Goal: Transaction & Acquisition: Obtain resource

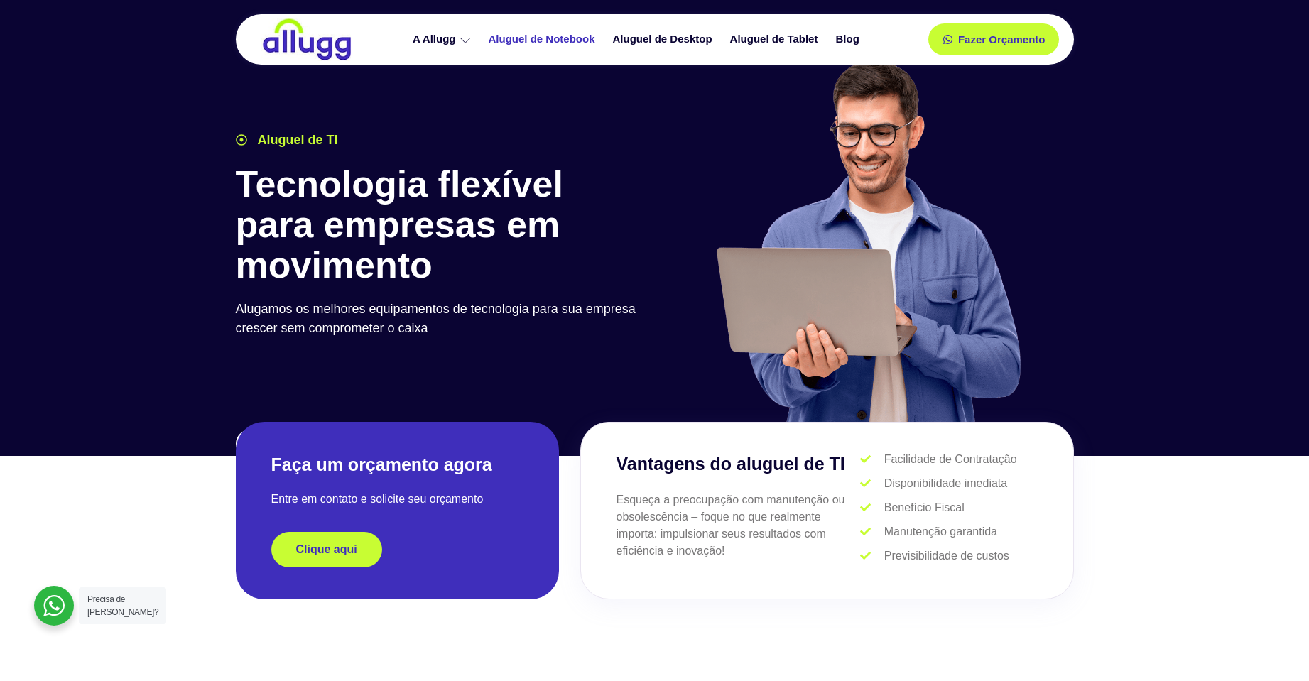
click at [508, 35] on link "Aluguel de Notebook" at bounding box center [543, 39] width 124 height 25
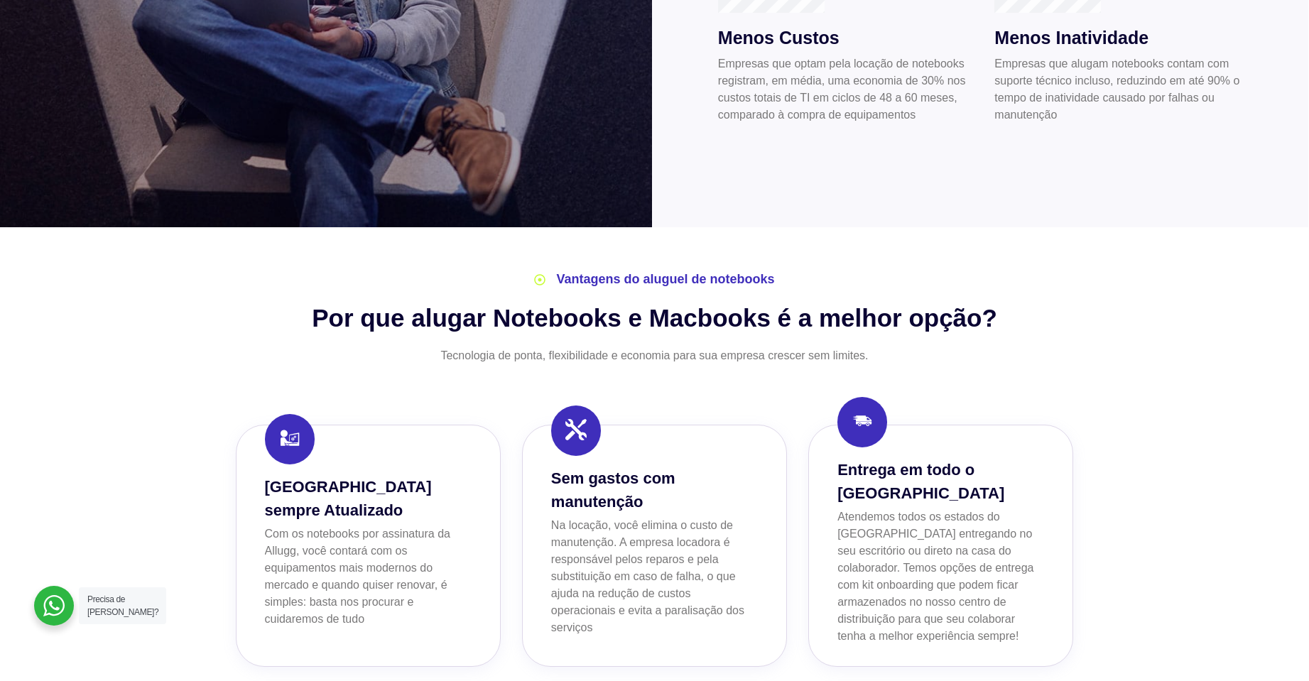
scroll to position [1207, 0]
